Goal: Transaction & Acquisition: Purchase product/service

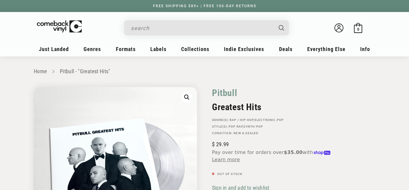
click at [186, 31] on input "Search" at bounding box center [202, 28] width 142 height 12
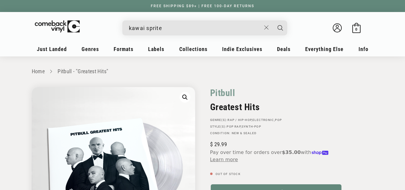
type input "kawai sprite"
click at [166, 32] on input "kawai sprite" at bounding box center [195, 28] width 132 height 12
click at [272, 20] on button "Search" at bounding box center [279, 27] width 15 height 15
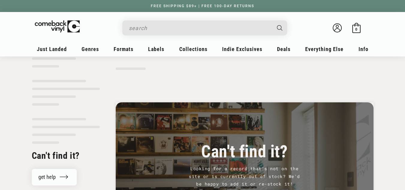
scroll to position [6, 0]
